Goal: Transaction & Acquisition: Purchase product/service

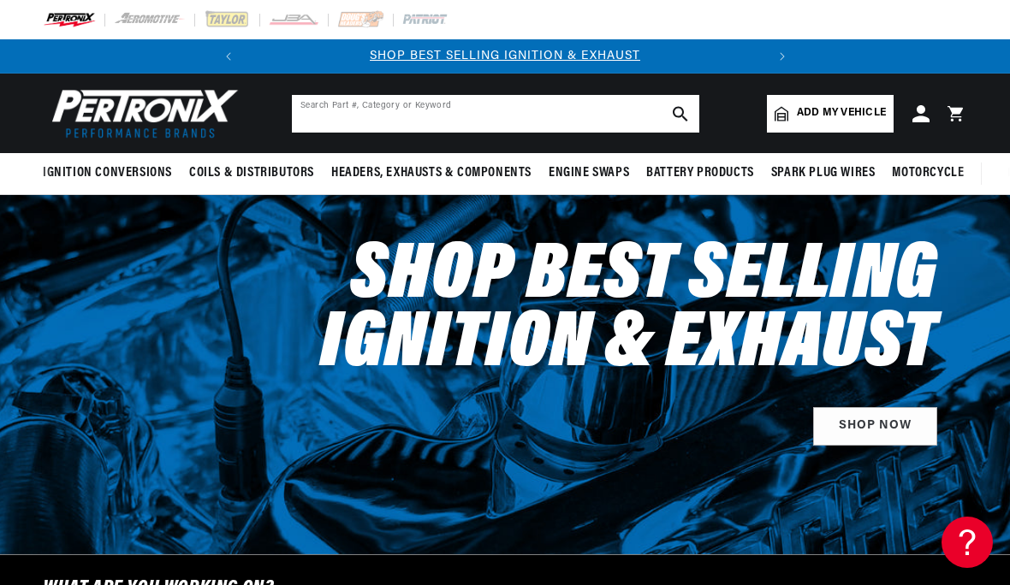
click at [319, 118] on input "text" at bounding box center [495, 114] width 407 height 38
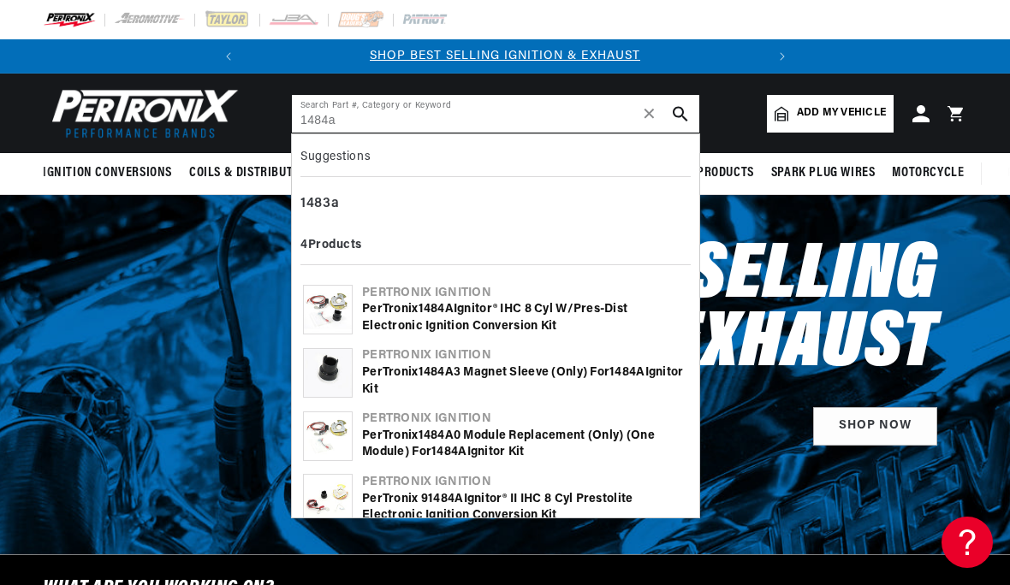
type input "1484a"
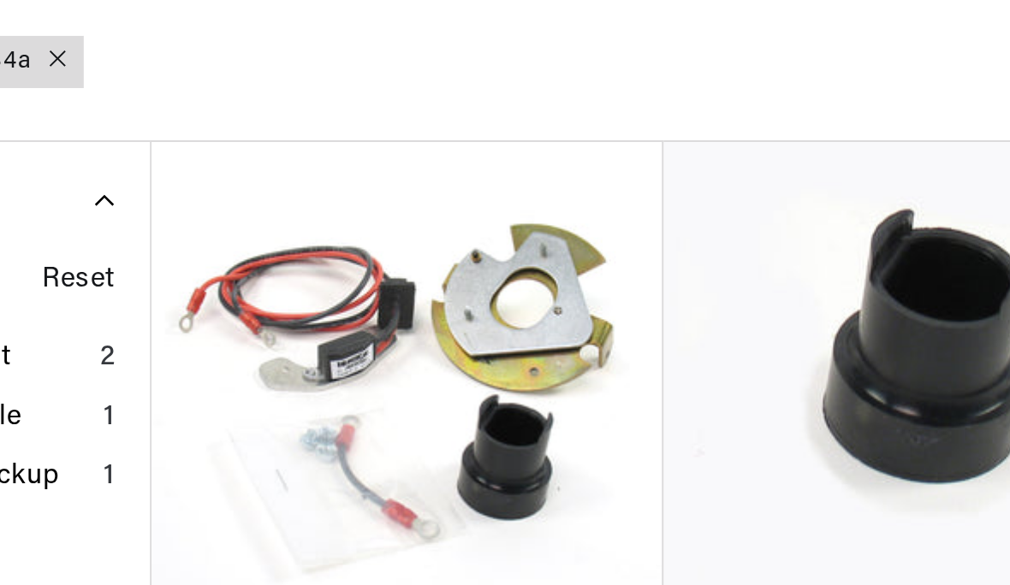
scroll to position [0, 519]
